Goal: Task Accomplishment & Management: Manage account settings

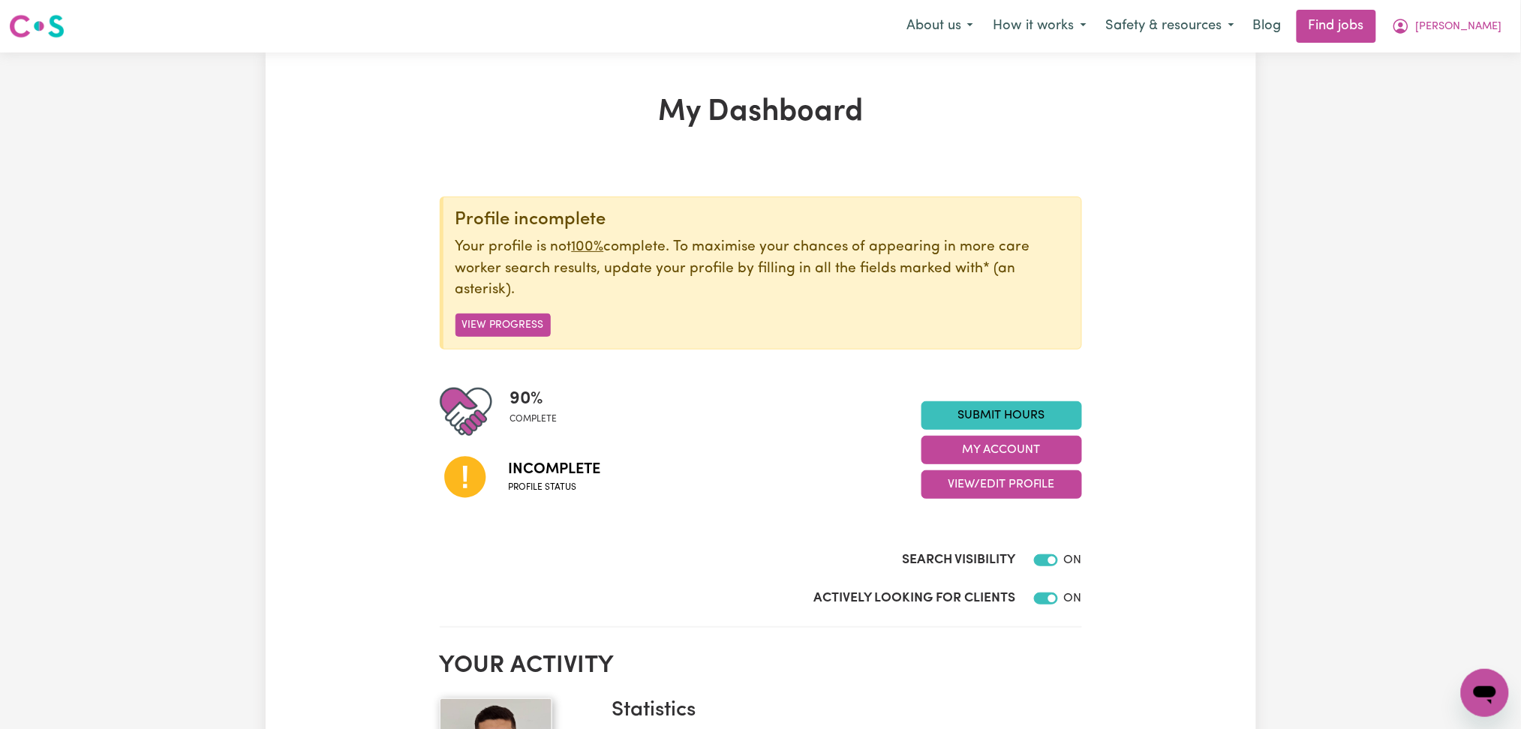
scroll to position [200, 0]
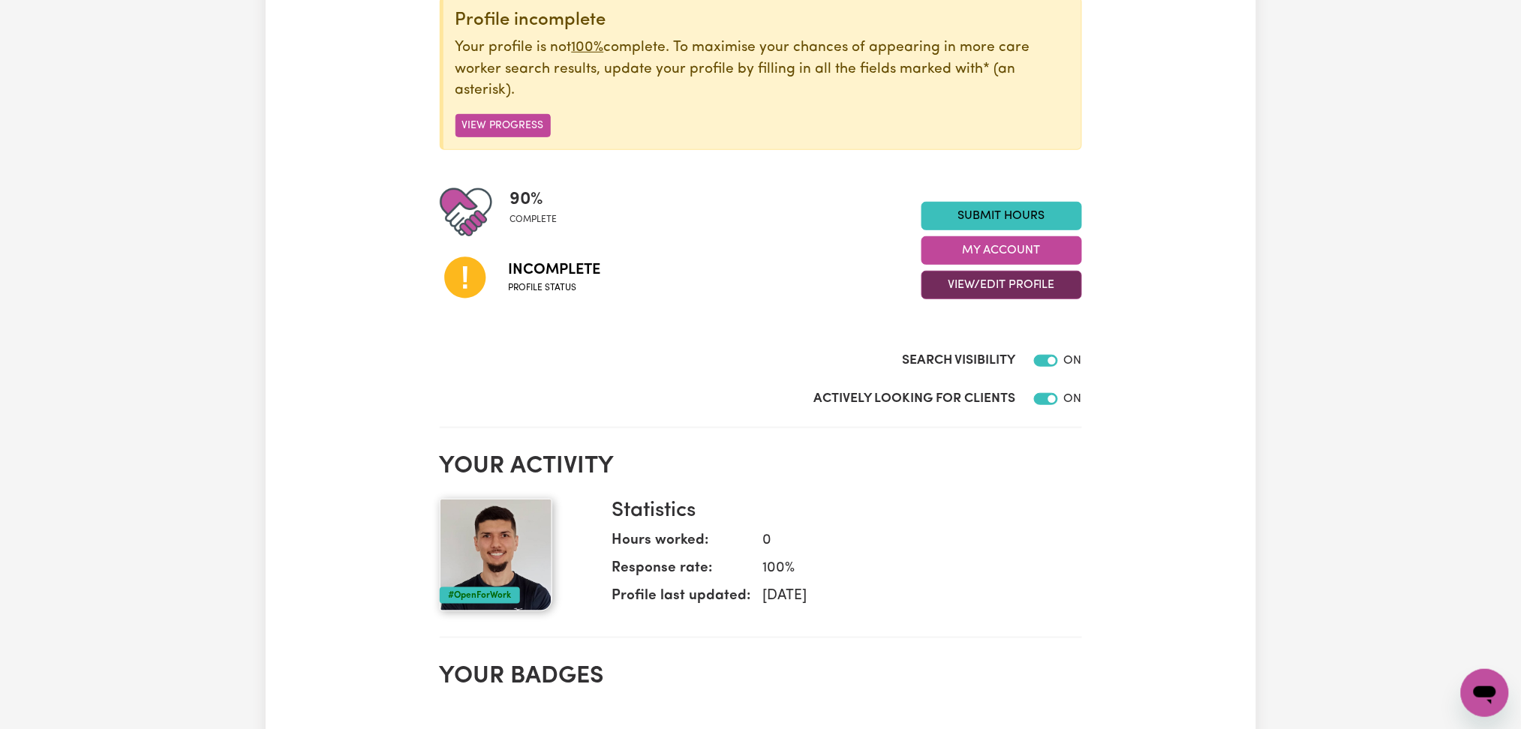
click at [1025, 299] on button "View/Edit Profile" at bounding box center [1002, 285] width 161 height 29
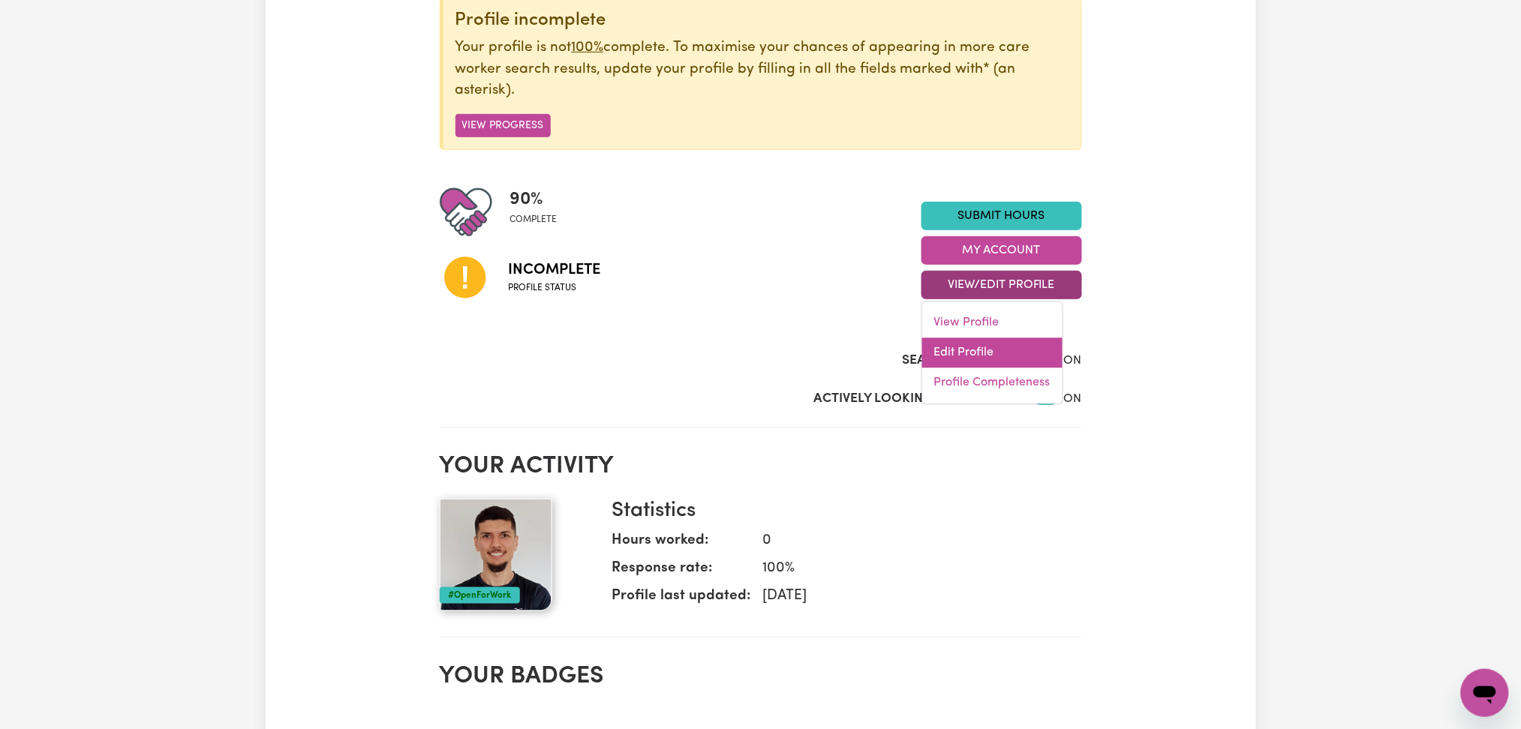
click at [1002, 351] on link "Edit Profile" at bounding box center [992, 353] width 140 height 30
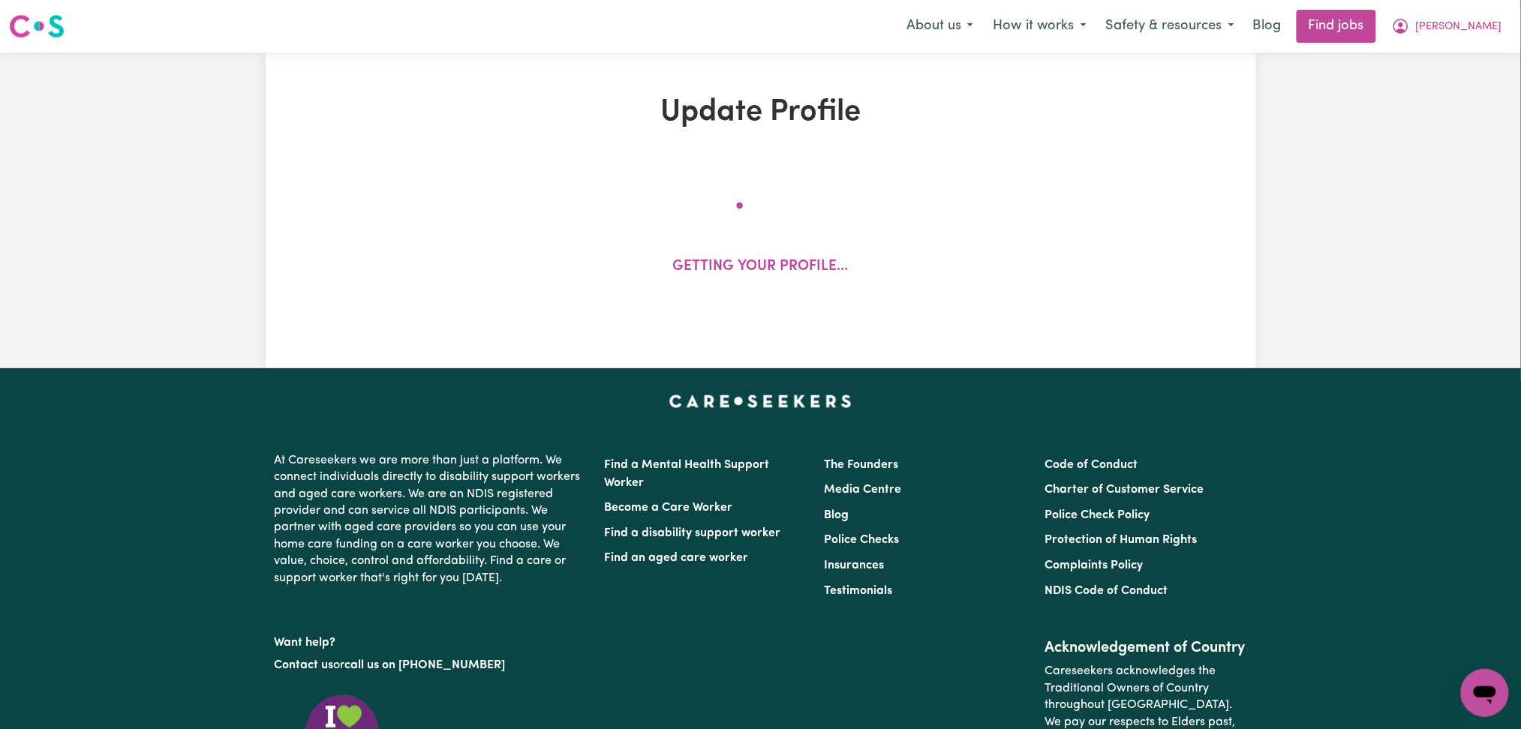
select select "[DEMOGRAPHIC_DATA]"
select select "Student Visa"
select select "Studying a healthcare related degree or qualification"
select select "65"
select select "91"
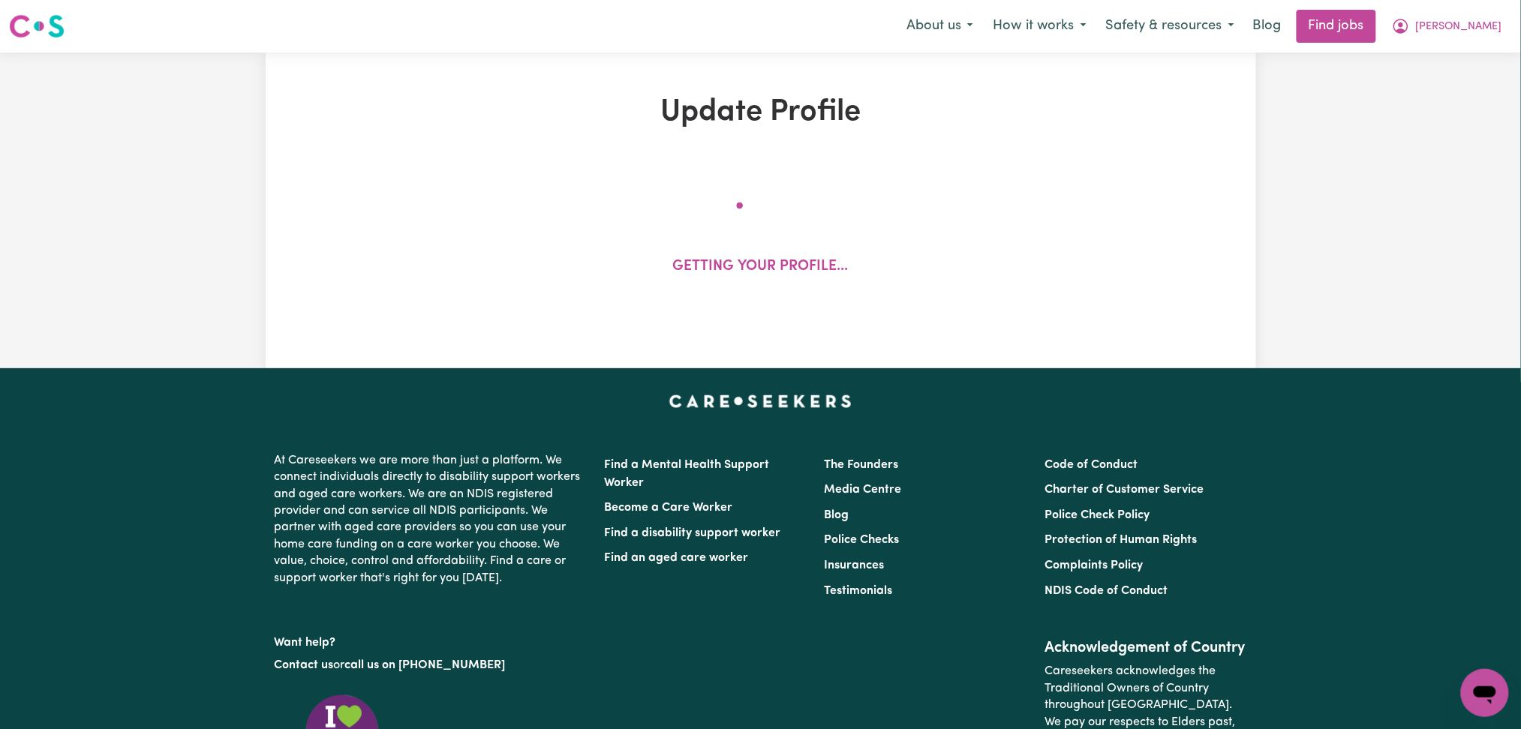
select select "118"
select select "144"
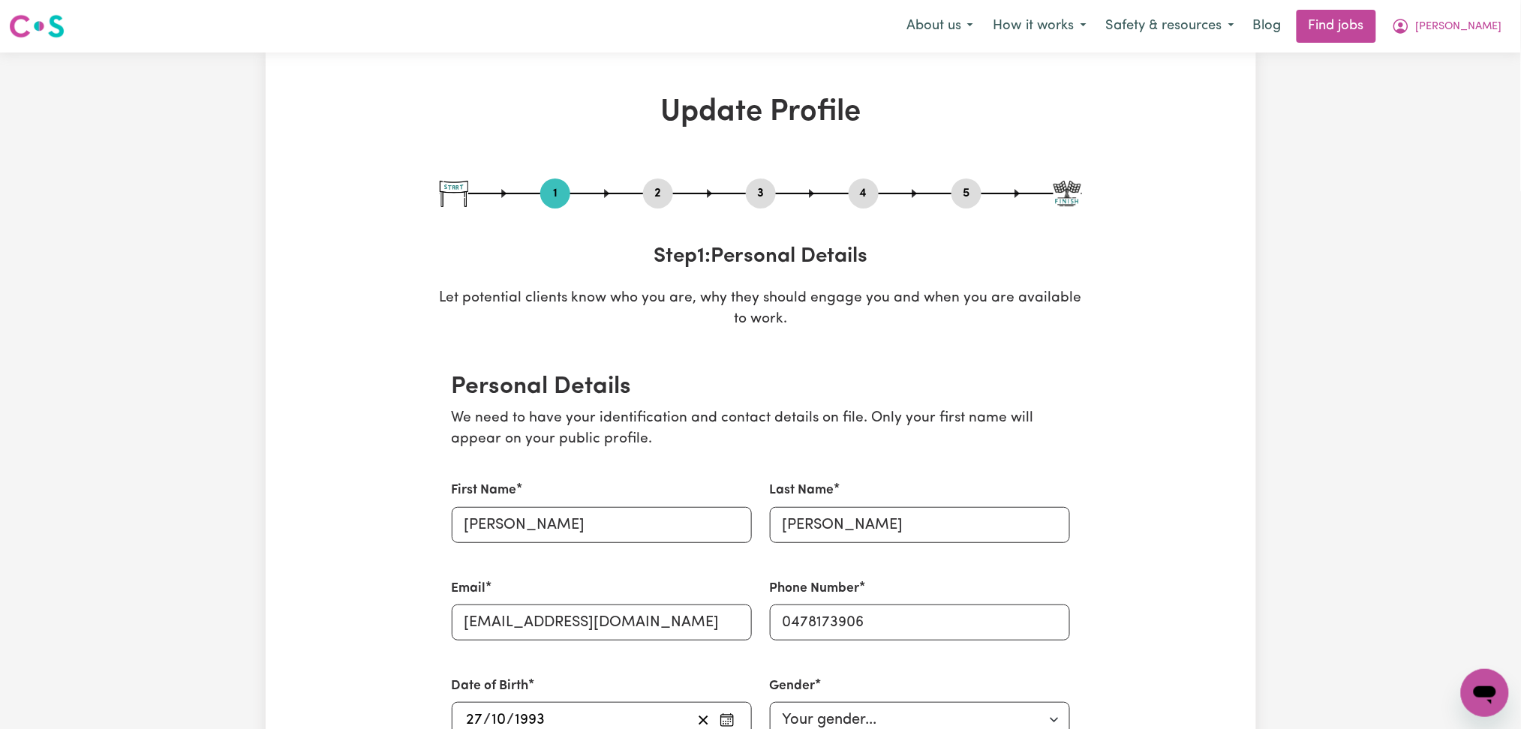
click at [658, 197] on button "2" at bounding box center [658, 194] width 30 height 20
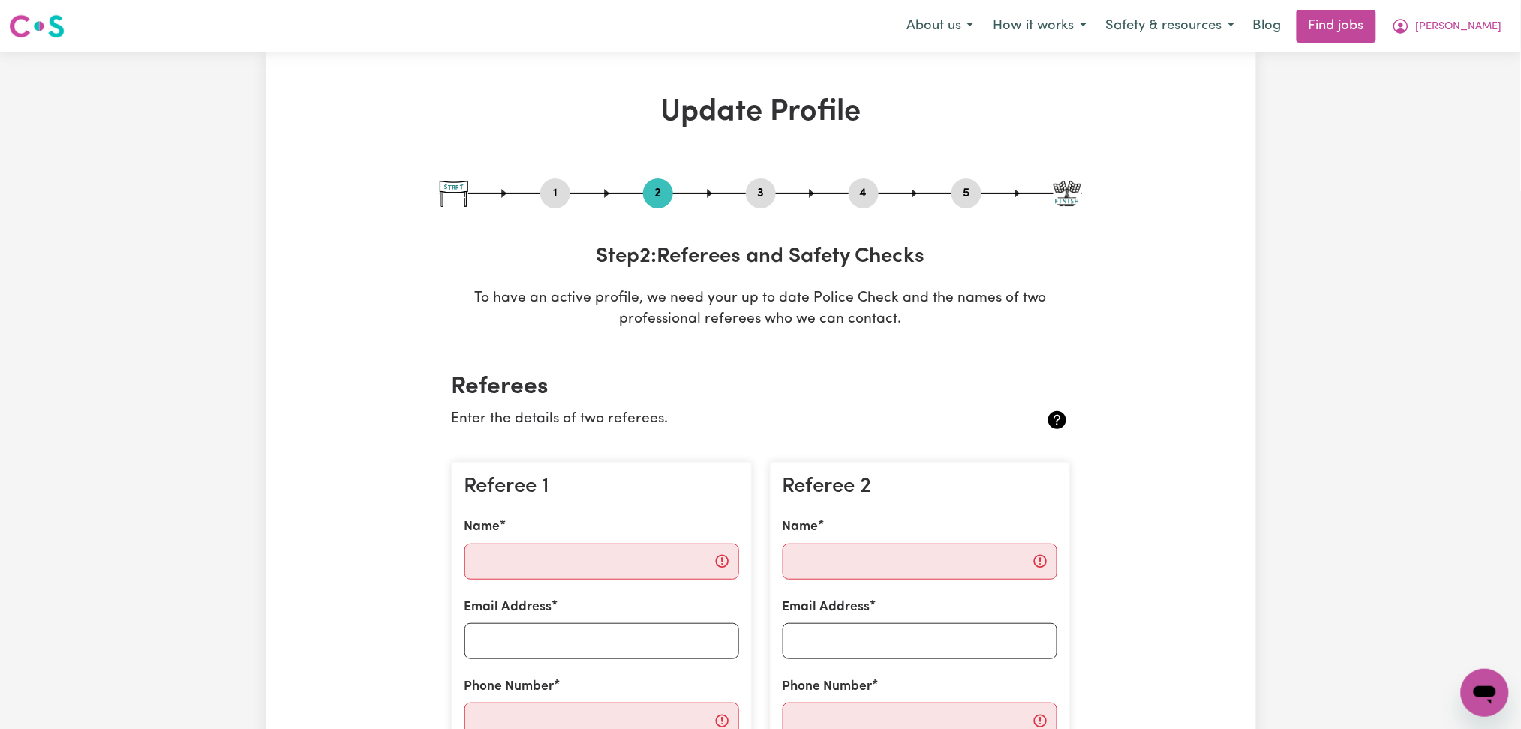
click at [958, 186] on button "5" at bounding box center [967, 194] width 30 height 20
select select "I am providing services privately on my own"
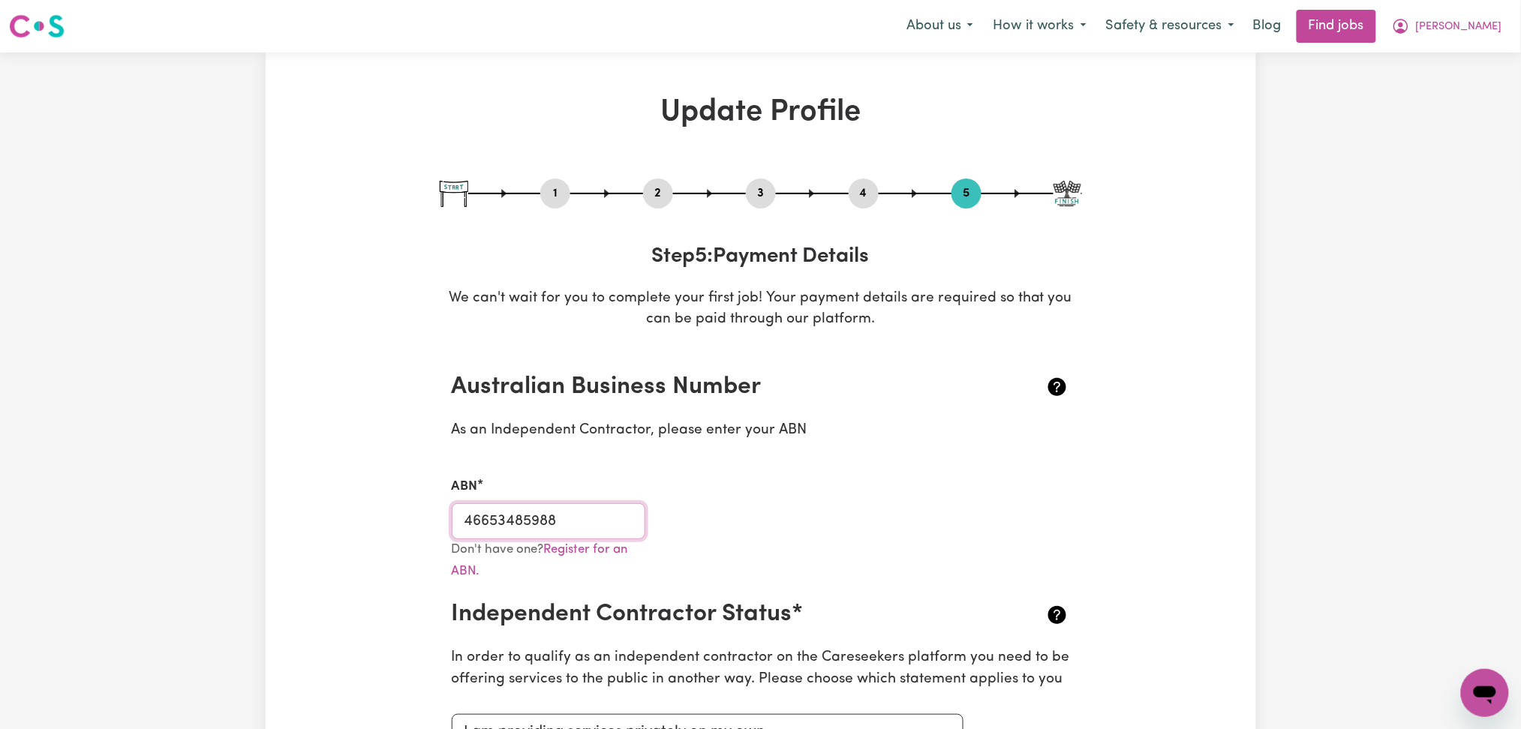
click at [573, 534] on input "46653485988" at bounding box center [549, 522] width 194 height 36
drag, startPoint x: 1457, startPoint y: 23, endPoint x: 1457, endPoint y: 32, distance: 9.0
click at [1457, 26] on span "[PERSON_NAME]" at bounding box center [1459, 27] width 86 height 17
click at [1436, 84] on link "My Dashboard" at bounding box center [1452, 86] width 119 height 29
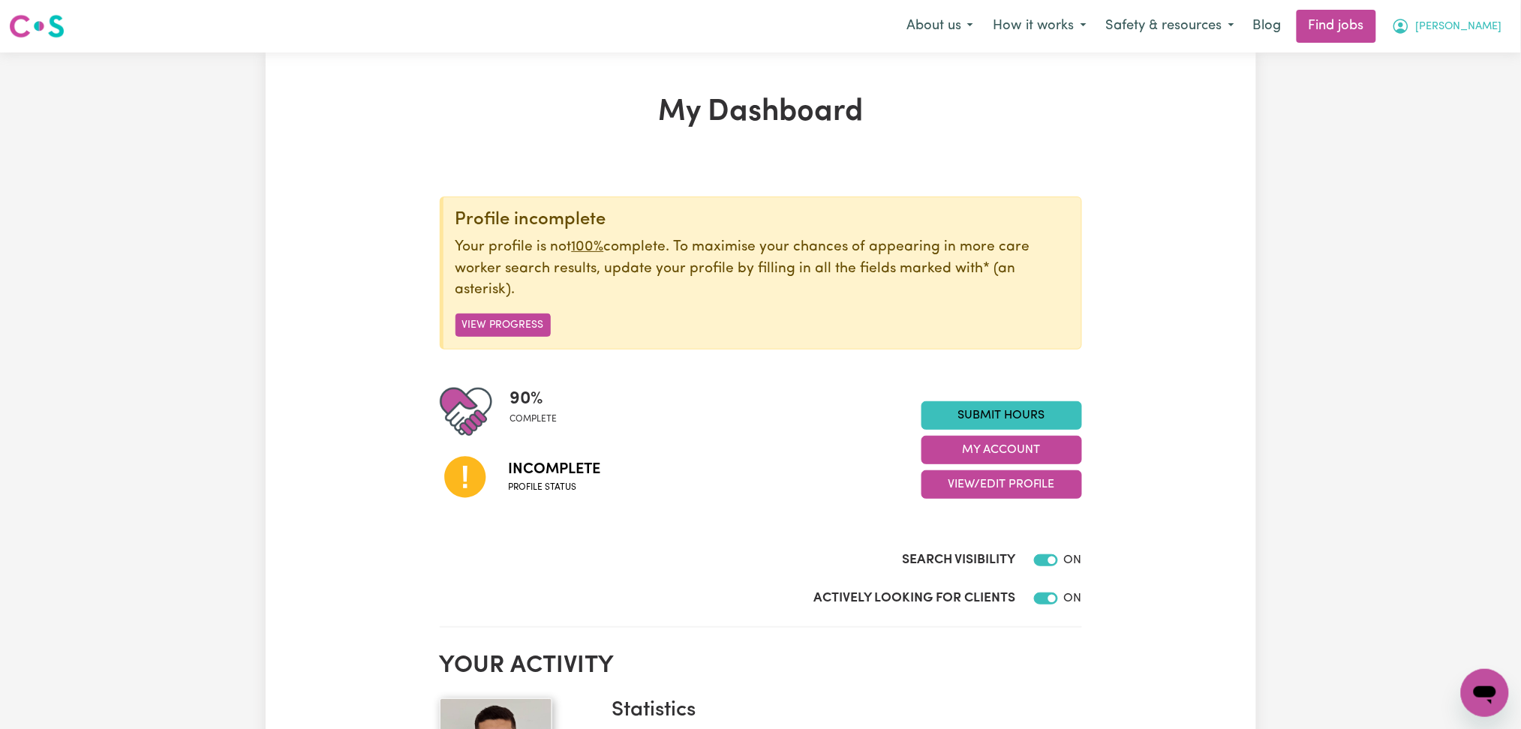
click at [1442, 28] on button "[PERSON_NAME]" at bounding box center [1447, 27] width 130 height 32
click at [1439, 111] on link "Logout" at bounding box center [1452, 115] width 119 height 29
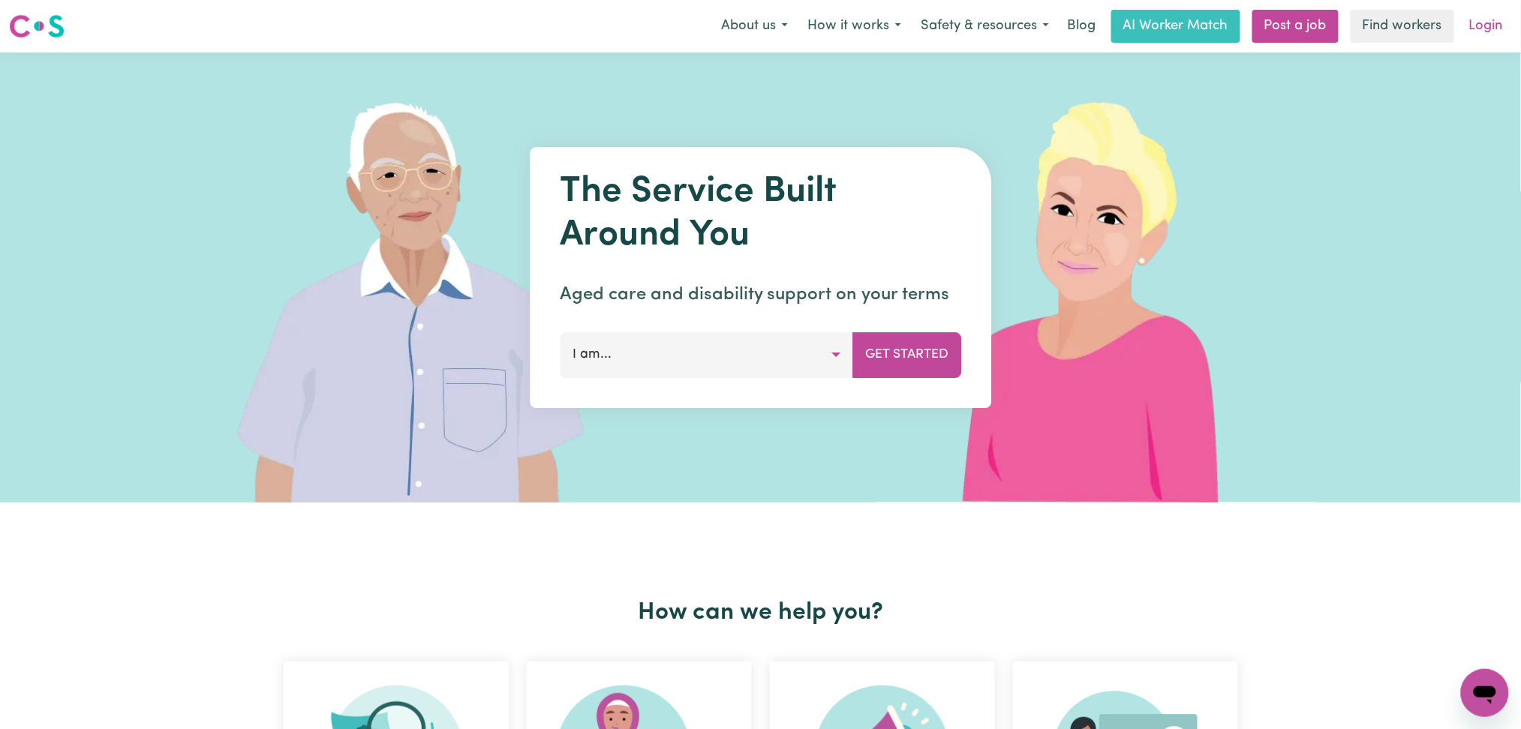
click at [1463, 35] on link "Login" at bounding box center [1486, 26] width 52 height 33
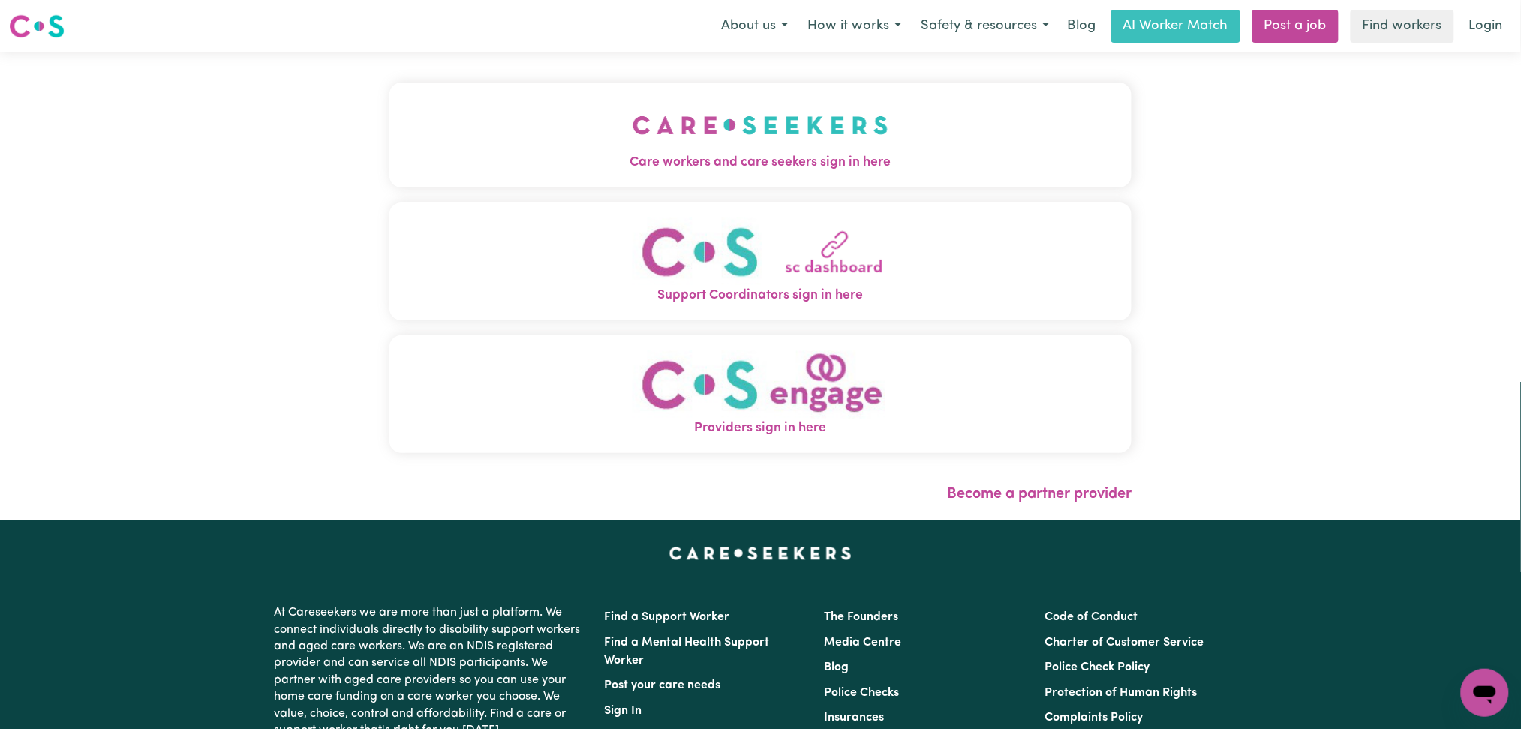
click at [633, 129] on img "Care workers and care seekers sign in here" at bounding box center [761, 126] width 256 height 56
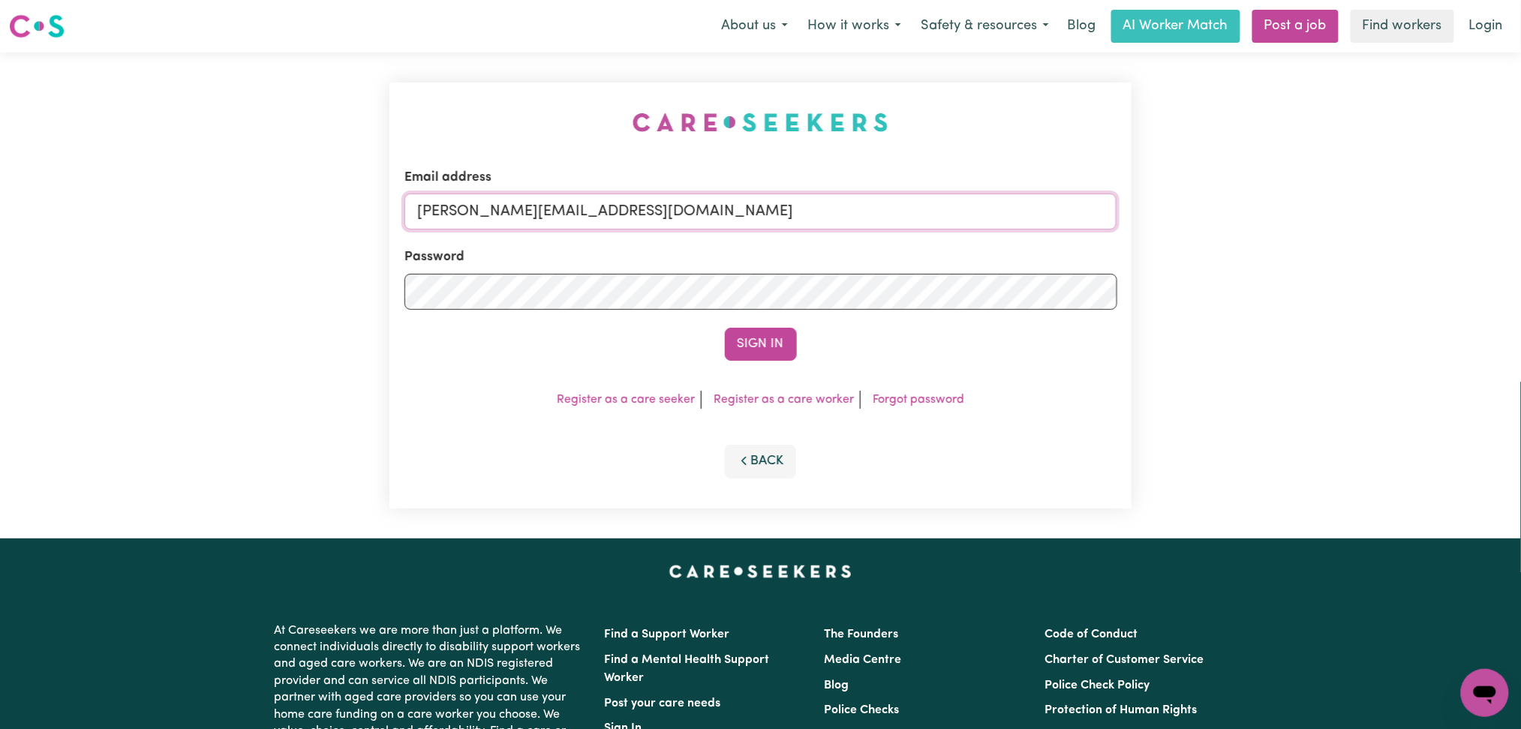
click at [682, 202] on input "[PERSON_NAME][EMAIL_ADDRESS][DOMAIN_NAME]" at bounding box center [761, 212] width 713 height 36
drag, startPoint x: 493, startPoint y: 212, endPoint x: 1034, endPoint y: 250, distance: 542.4
click at [1034, 250] on form "Email address Superuser~[EMAIL_ADDRESS][DOMAIN_NAME] Password Sign In" at bounding box center [761, 264] width 713 height 193
type input "Superuser~[EMAIL_ADDRESS][DOMAIN_NAME]"
click at [730, 345] on button "Sign In" at bounding box center [761, 344] width 72 height 33
